Goal: Task Accomplishment & Management: Complete application form

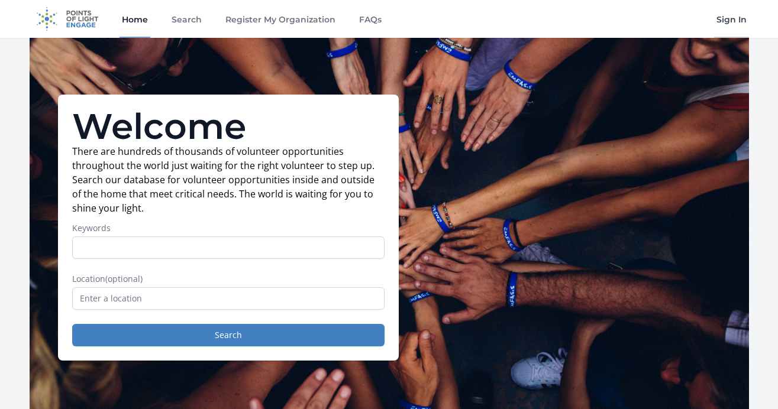
click at [736, 30] on link "Sign In" at bounding box center [731, 19] width 35 height 38
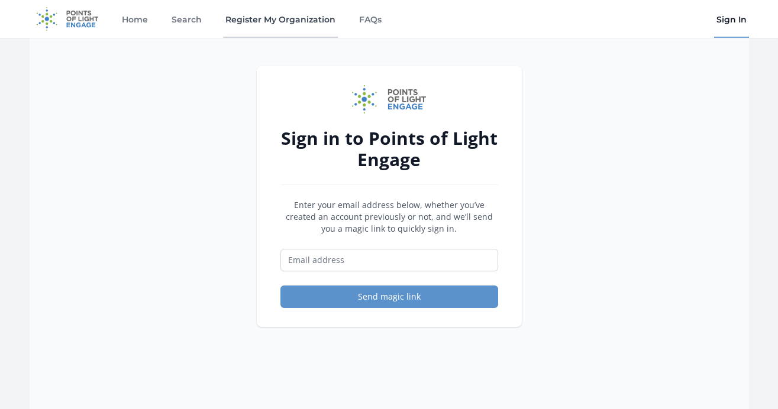
click at [263, 14] on link "Register My Organization" at bounding box center [280, 19] width 115 height 38
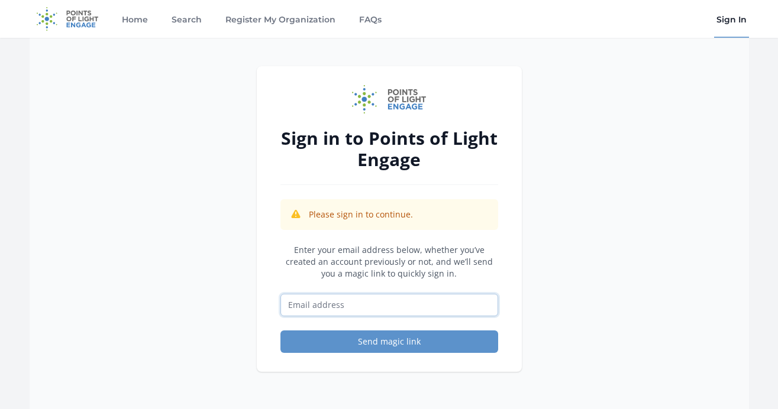
click at [332, 312] on input "Email address" at bounding box center [389, 305] width 218 height 22
type input "[PERSON_NAME][EMAIL_ADDRESS][DOMAIN_NAME]"
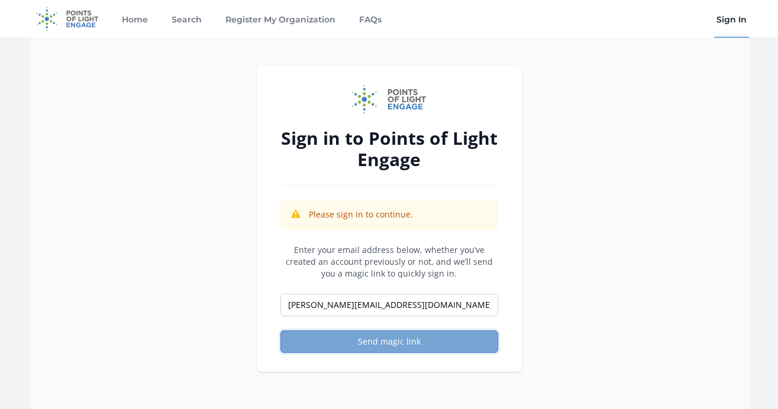
click at [344, 347] on button "Send magic link" at bounding box center [389, 342] width 218 height 22
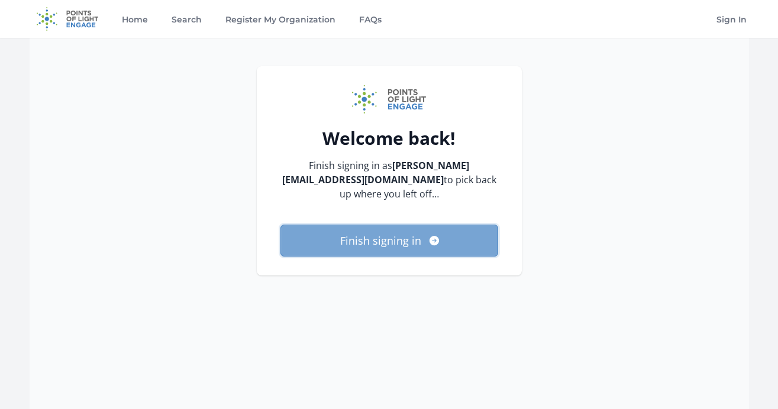
click at [413, 235] on button "Finish signing in" at bounding box center [389, 241] width 218 height 32
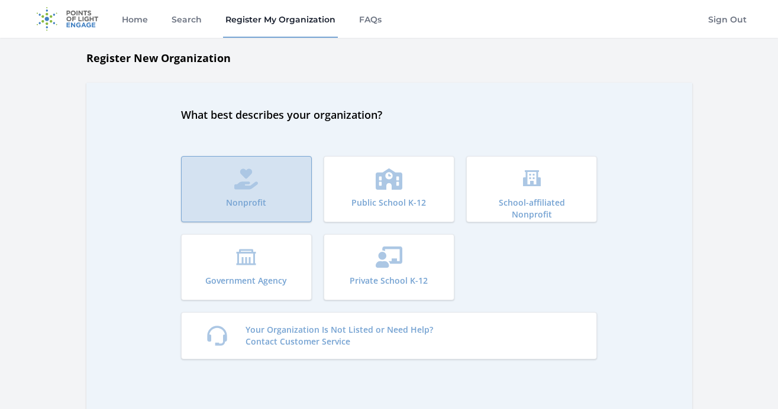
click at [242, 192] on button "Nonprofit" at bounding box center [246, 189] width 131 height 66
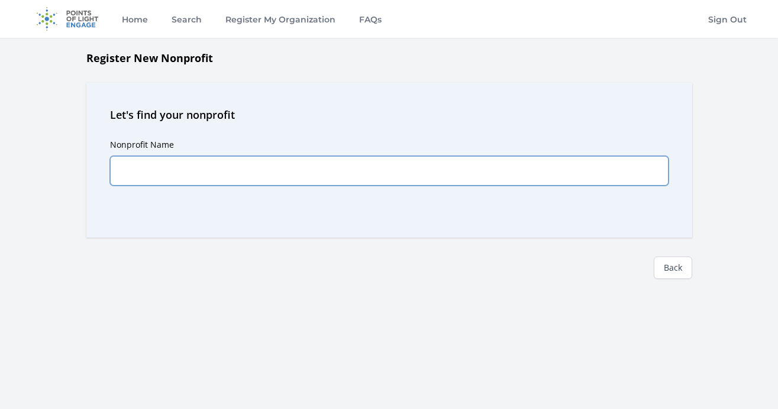
click at [378, 170] on input "Nonprofit Name" at bounding box center [389, 171] width 558 height 30
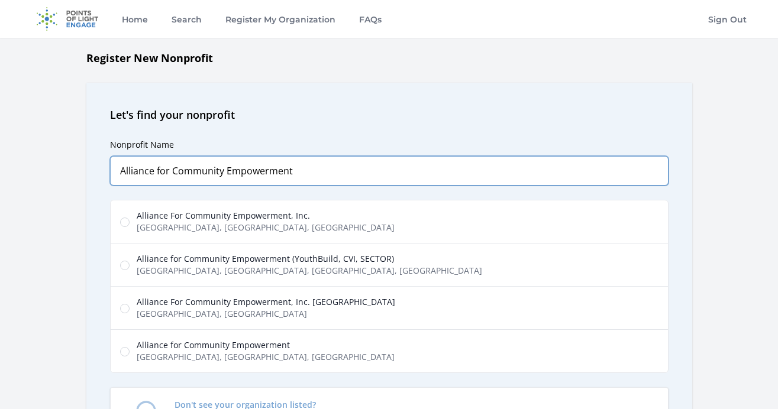
type input "Alliance for Community Empowerment"
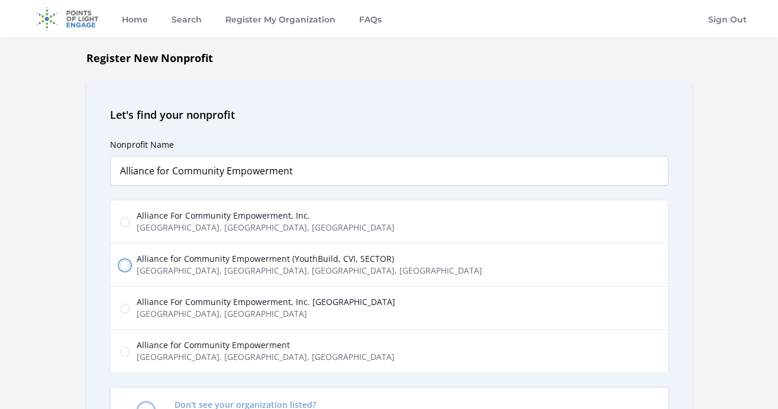
click at [128, 265] on input "Alliance for Community Empowerment (YouthBuild, CVI, SECTOR) Canoga Avenue, Can…" at bounding box center [124, 265] width 9 height 9
radio input "true"
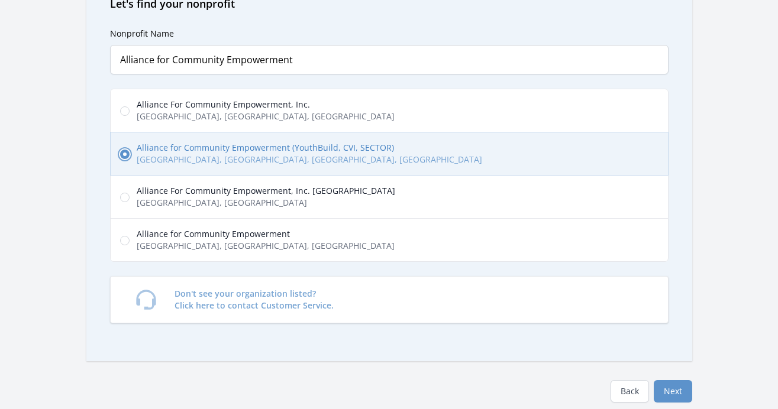
scroll to position [118, 0]
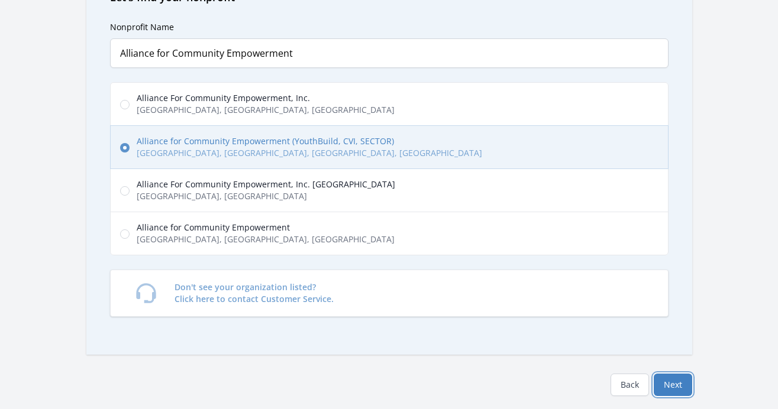
click at [681, 389] on button "Next" at bounding box center [673, 385] width 38 height 22
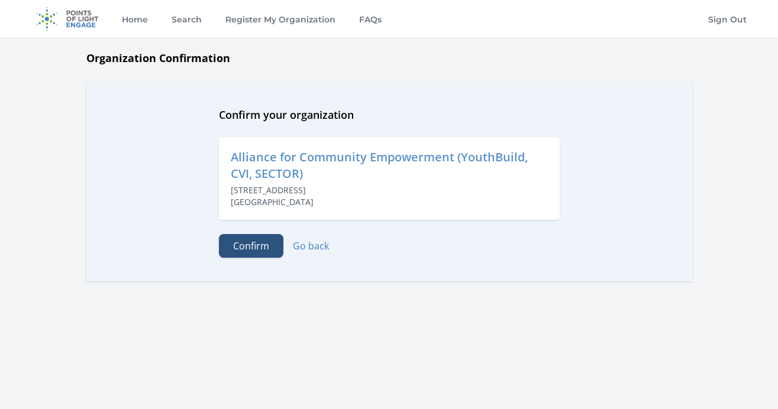
click at [268, 252] on button "Confirm" at bounding box center [251, 246] width 64 height 24
